Goal: Use online tool/utility: Utilize a website feature to perform a specific function

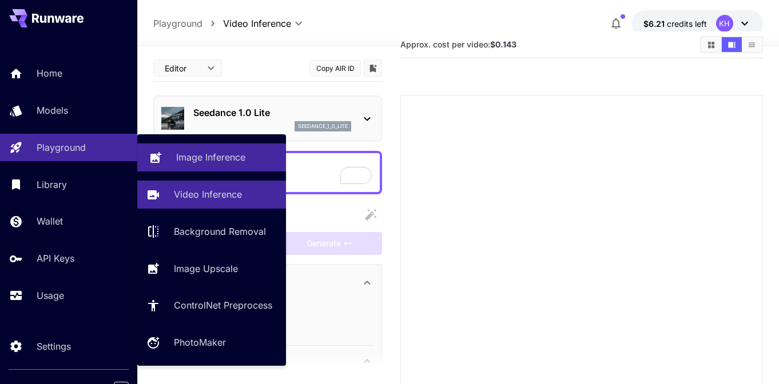
click at [185, 158] on p "Image Inference" at bounding box center [210, 157] width 69 height 14
type input "**********"
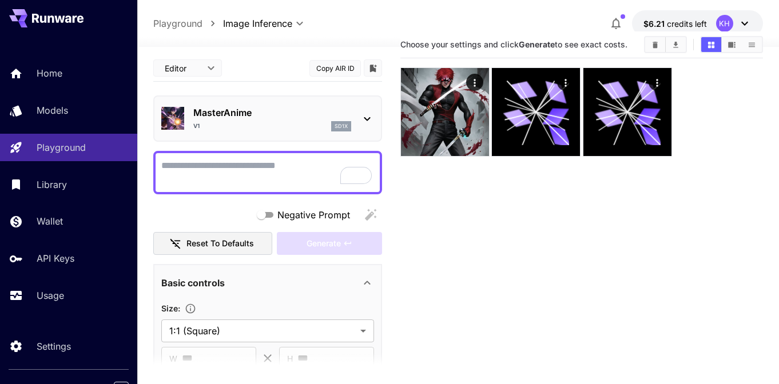
click at [209, 164] on textarea "Negative Prompt" at bounding box center [267, 172] width 213 height 27
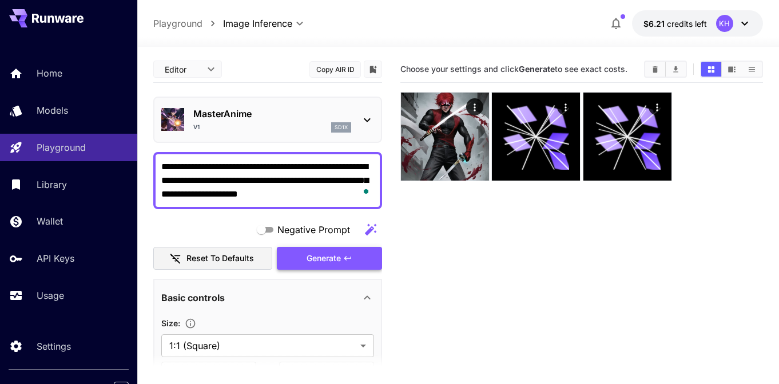
type textarea "**********"
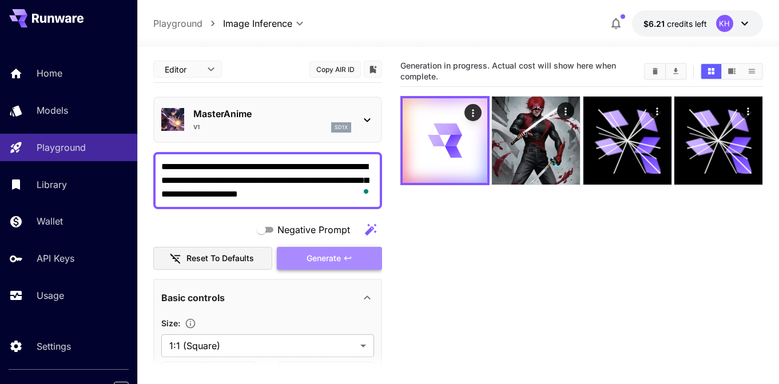
click at [333, 261] on span "Generate" at bounding box center [323, 259] width 34 height 14
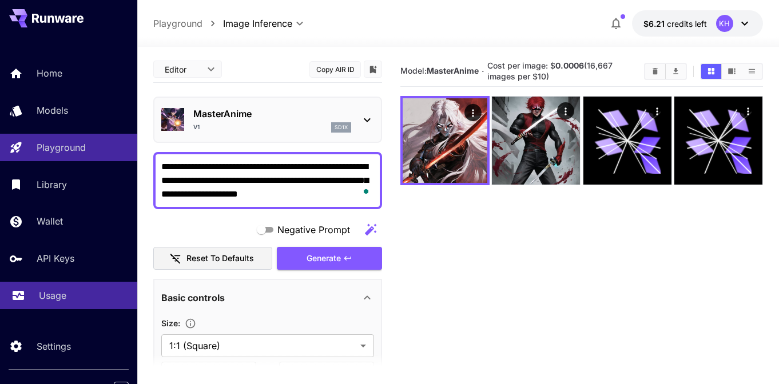
click at [55, 298] on p "Usage" at bounding box center [52, 296] width 27 height 14
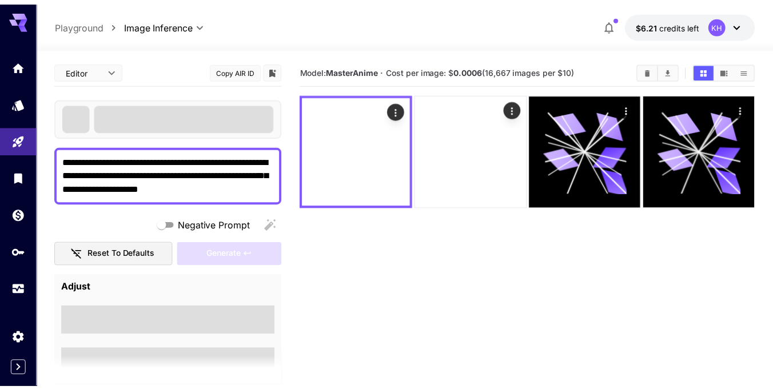
scroll to position [26, 0]
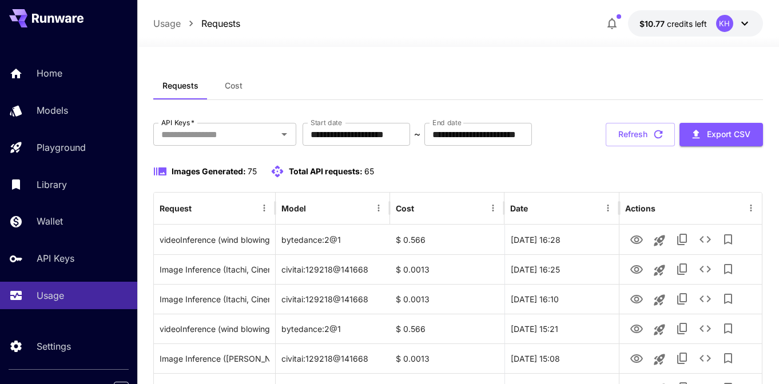
click at [612, 26] on icon "button" at bounding box center [611, 23] width 9 height 11
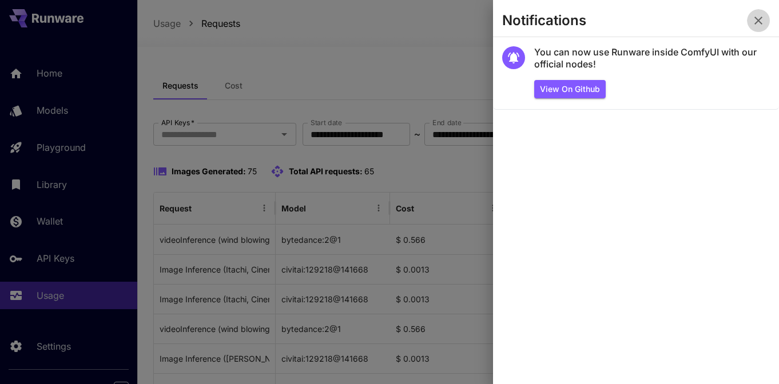
click at [760, 15] on icon "button" at bounding box center [758, 21] width 14 height 14
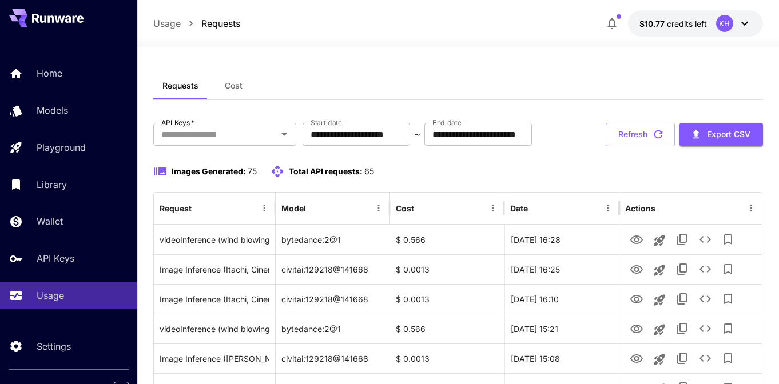
click at [369, 174] on span "65" at bounding box center [369, 171] width 10 height 10
click at [410, 166] on div "Images Generated: 75 Total API requests: 65" at bounding box center [457, 172] width 609 height 14
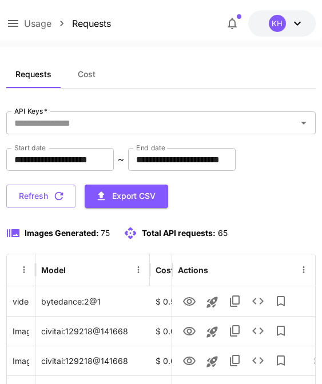
click at [85, 71] on span "Cost" at bounding box center [87, 74] width 18 height 10
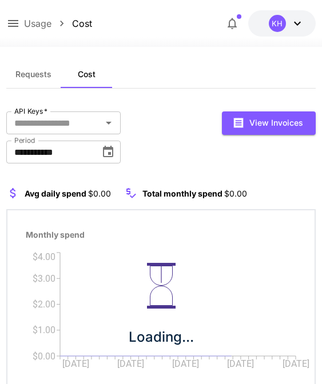
click at [43, 81] on button "Requests" at bounding box center [33, 74] width 54 height 27
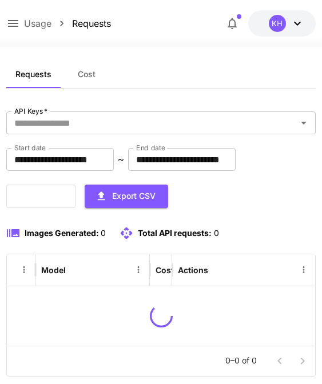
click at [23, 30] on div "Usage Requests" at bounding box center [58, 24] width 104 height 14
click at [15, 22] on icon at bounding box center [13, 24] width 14 height 14
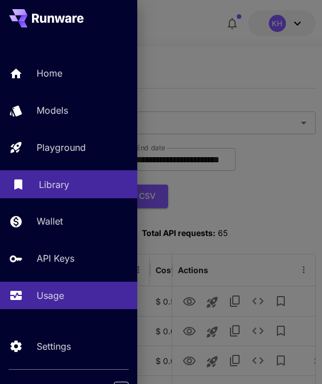
click at [67, 184] on p "Library" at bounding box center [54, 185] width 30 height 14
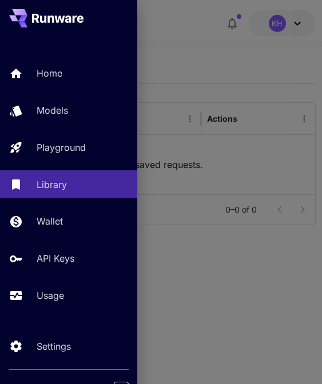
click at [69, 168] on div "Home Models Playground Library Wallet API Keys Usage" at bounding box center [68, 184] width 137 height 250
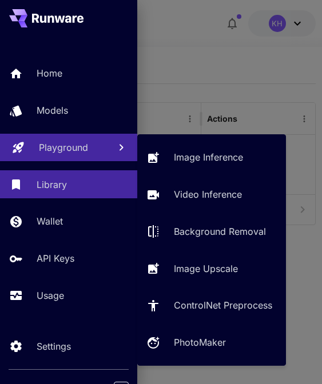
click at [70, 145] on p "Playground" at bounding box center [63, 148] width 49 height 14
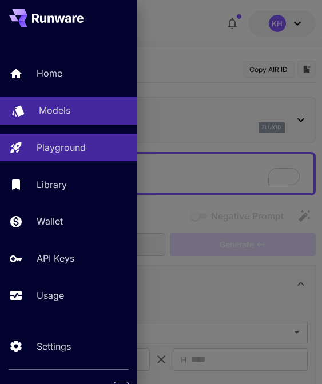
click at [71, 111] on div "Models" at bounding box center [83, 110] width 89 height 14
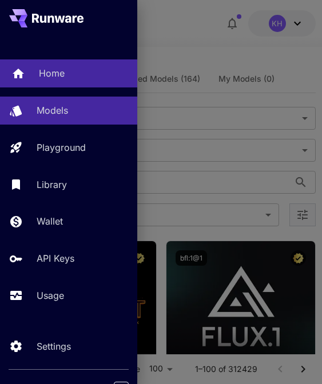
click at [69, 79] on div "Home" at bounding box center [83, 73] width 89 height 14
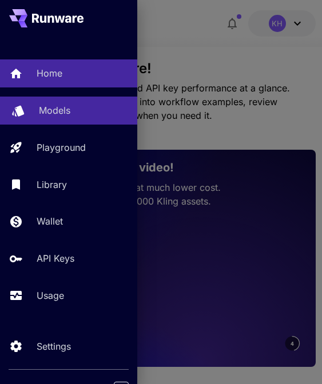
click at [60, 115] on p "Models" at bounding box center [54, 110] width 31 height 14
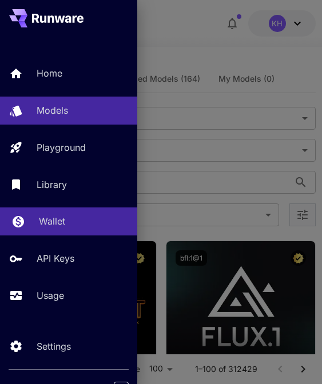
click at [54, 228] on p "Wallet" at bounding box center [52, 221] width 26 height 14
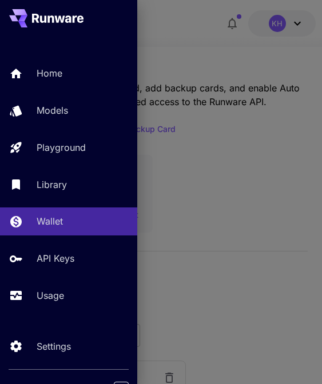
click at [173, 191] on div at bounding box center [161, 192] width 322 height 384
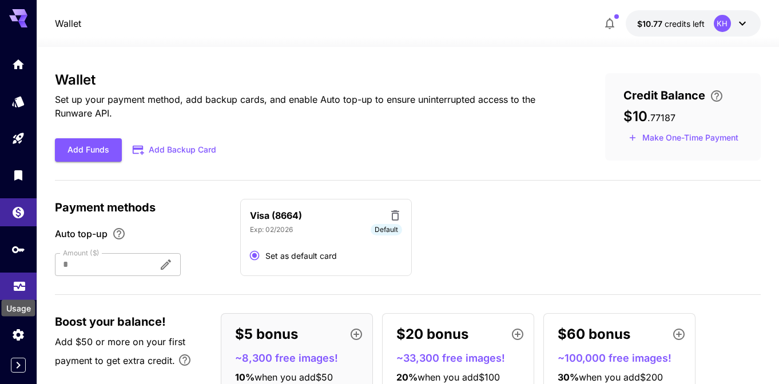
click at [21, 290] on icon "Usage" at bounding box center [20, 283] width 14 height 14
